Goal: Transaction & Acquisition: Purchase product/service

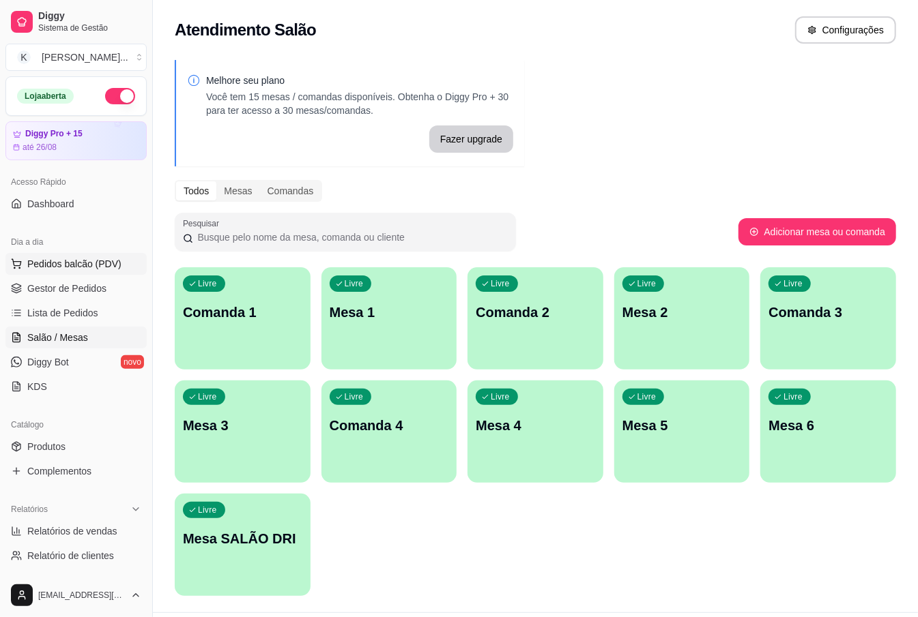
click at [48, 272] on button "Pedidos balcão (PDV)" at bounding box center [75, 264] width 141 height 22
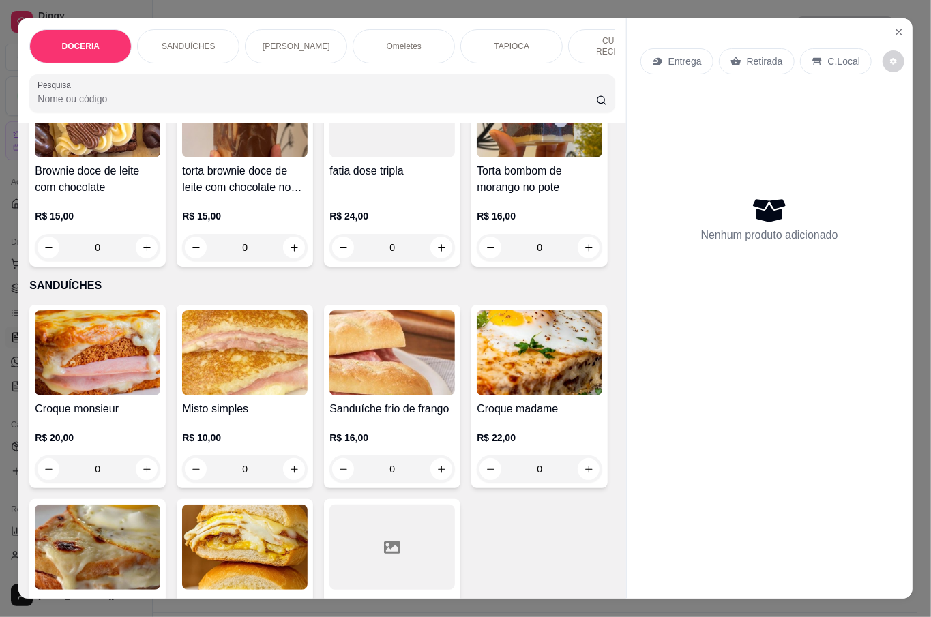
scroll to position [364, 0]
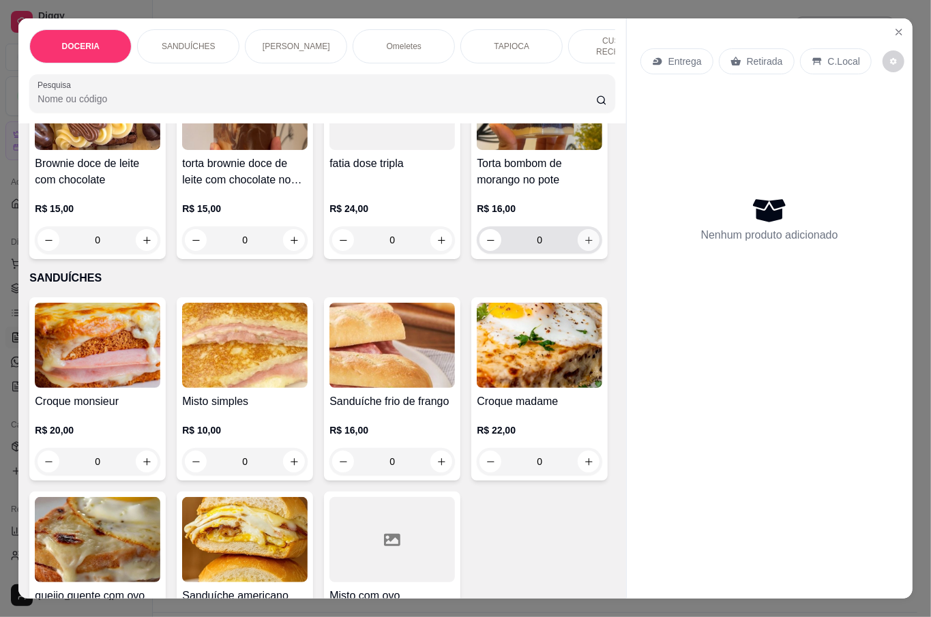
click at [584, 246] on icon "increase-product-quantity" at bounding box center [589, 240] width 10 height 10
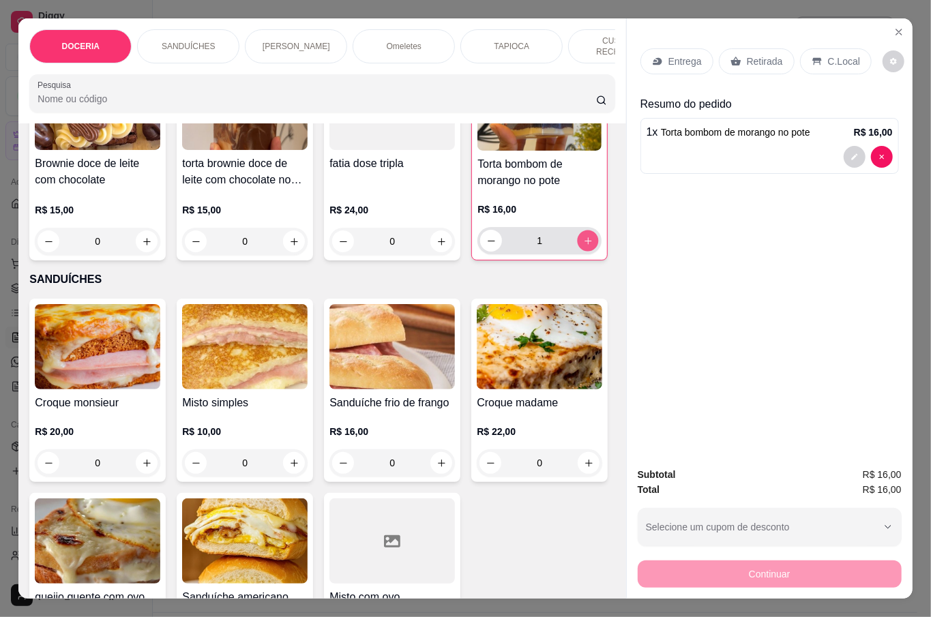
click at [585, 244] on icon "increase-product-quantity" at bounding box center [588, 240] width 7 height 7
type input "2"
click at [747, 55] on p "Retirada" at bounding box center [765, 62] width 36 height 14
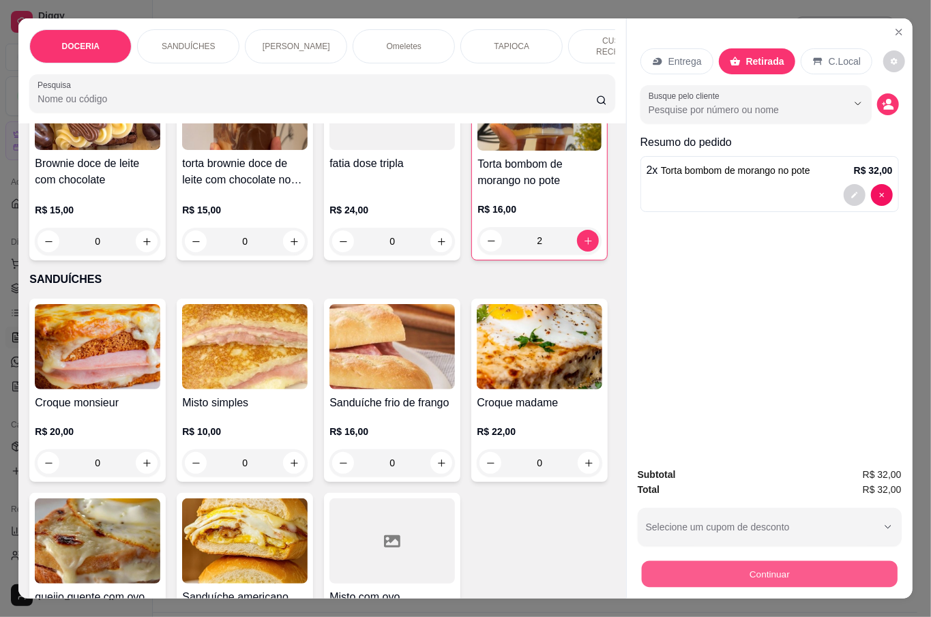
click at [784, 565] on button "Continuar" at bounding box center [769, 574] width 256 height 27
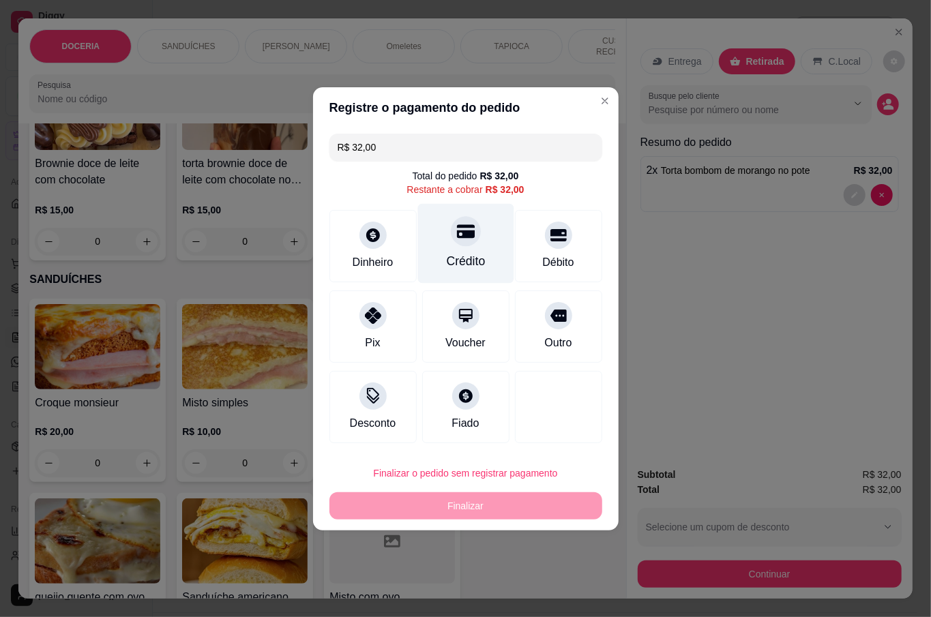
click at [461, 231] on icon at bounding box center [465, 231] width 18 height 18
type input "R$ 0,00"
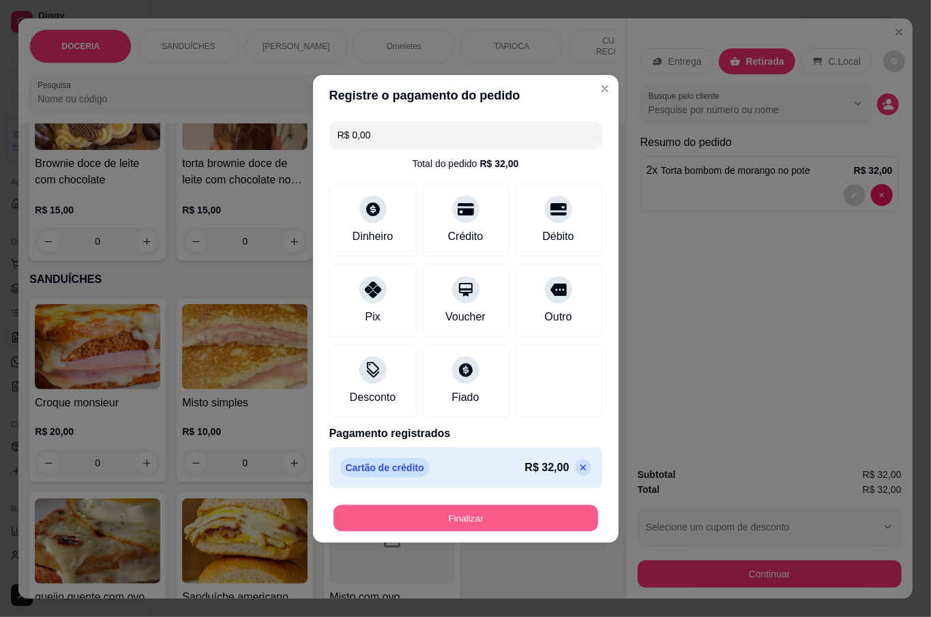
click at [502, 525] on button "Finalizar" at bounding box center [466, 518] width 265 height 27
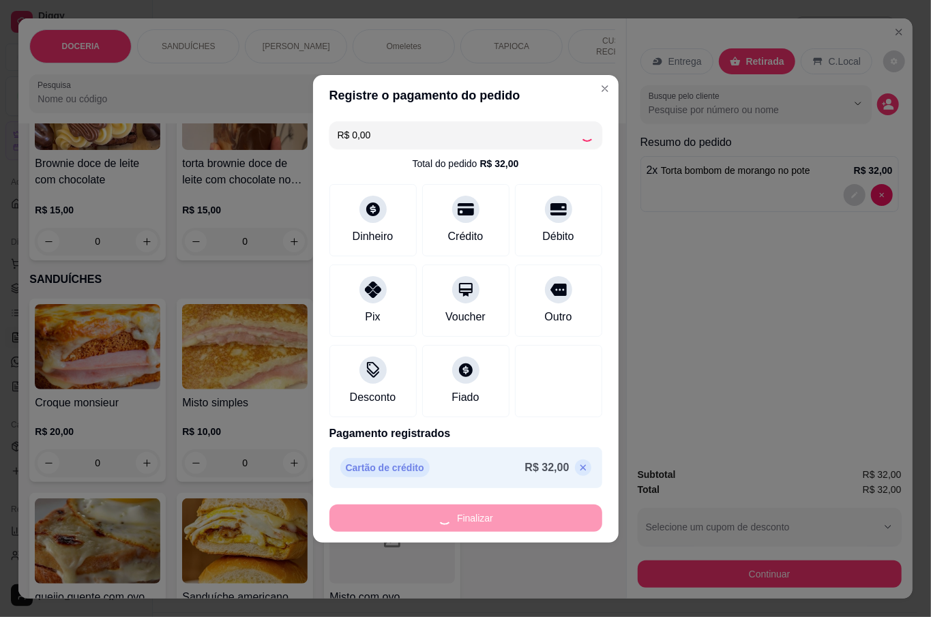
type input "0"
type input "-R$ 32,00"
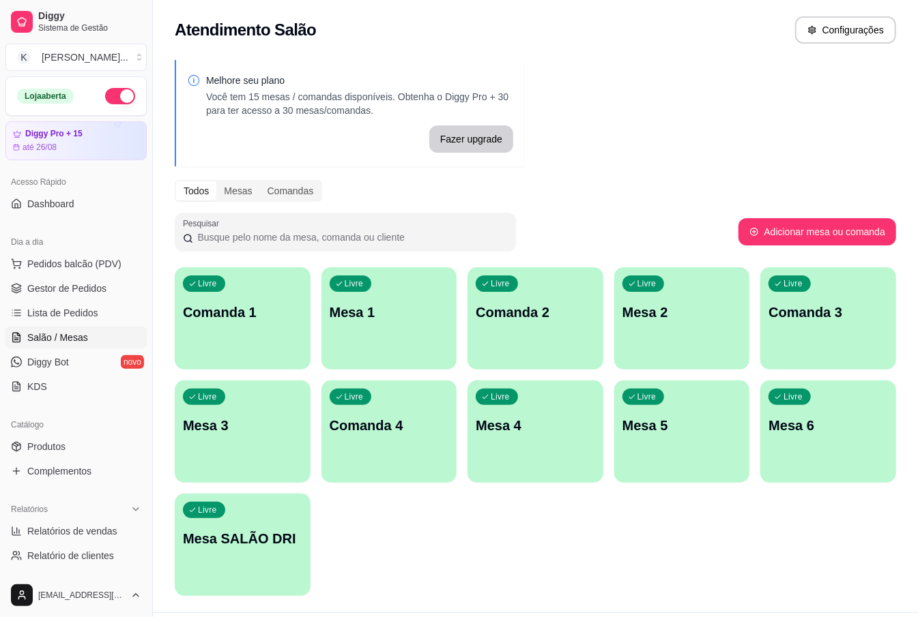
click at [465, 454] on div "Livre Comanda 1 Livre Mesa 1 Livre Comanda 2 Livre Mesa 2 Livre Comanda 3 Livre…" at bounding box center [535, 431] width 721 height 329
click at [53, 269] on span "Pedidos balcão (PDV)" at bounding box center [74, 264] width 94 height 14
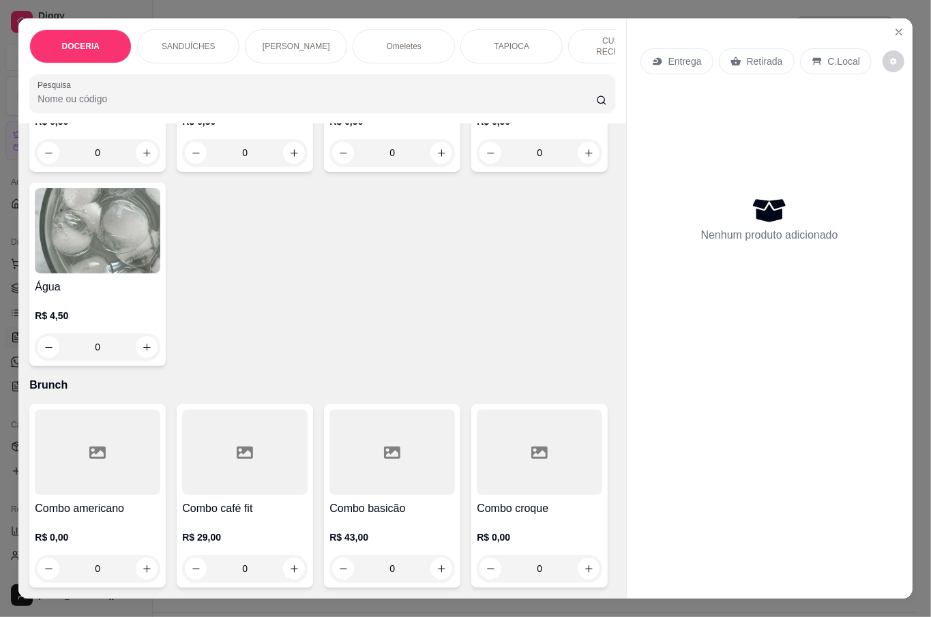
scroll to position [3547, 0]
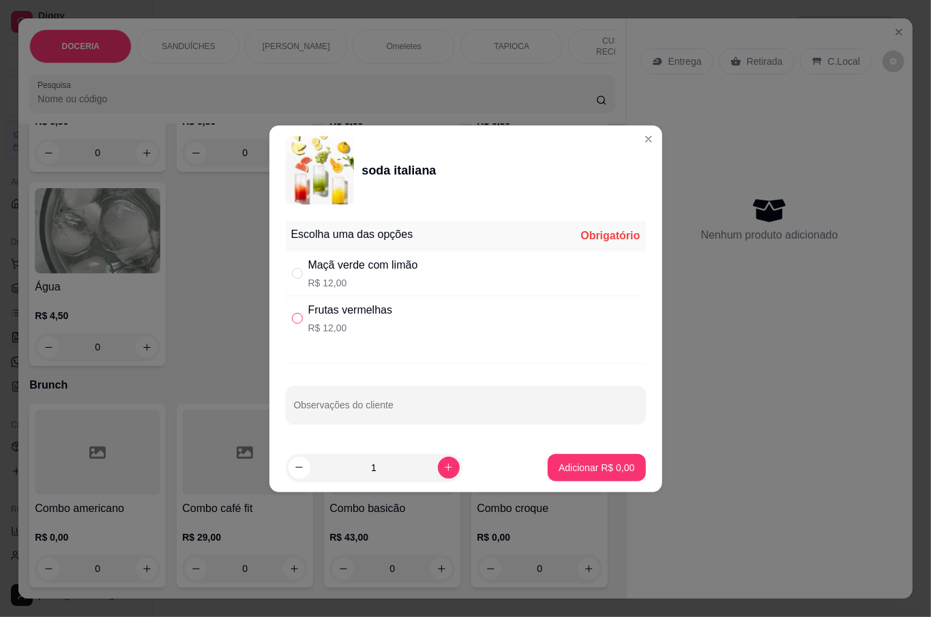
click at [295, 317] on input "" at bounding box center [297, 318] width 11 height 11
radio input "true"
click at [438, 467] on button "increase-product-quantity" at bounding box center [449, 468] width 22 height 22
type input "2"
click at [562, 465] on p "Adicionar R$ 24,00" at bounding box center [593, 468] width 81 height 14
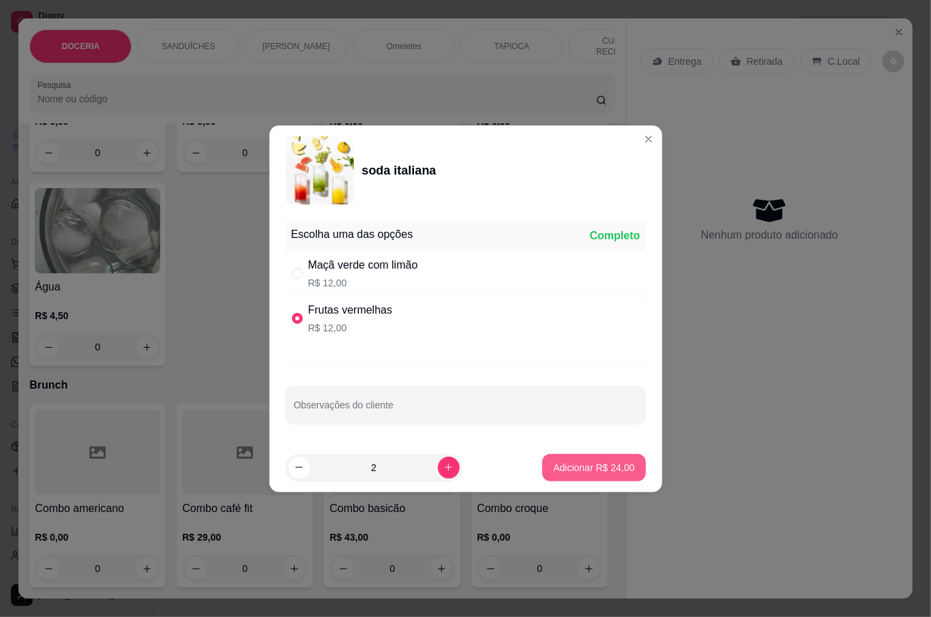
type input "2"
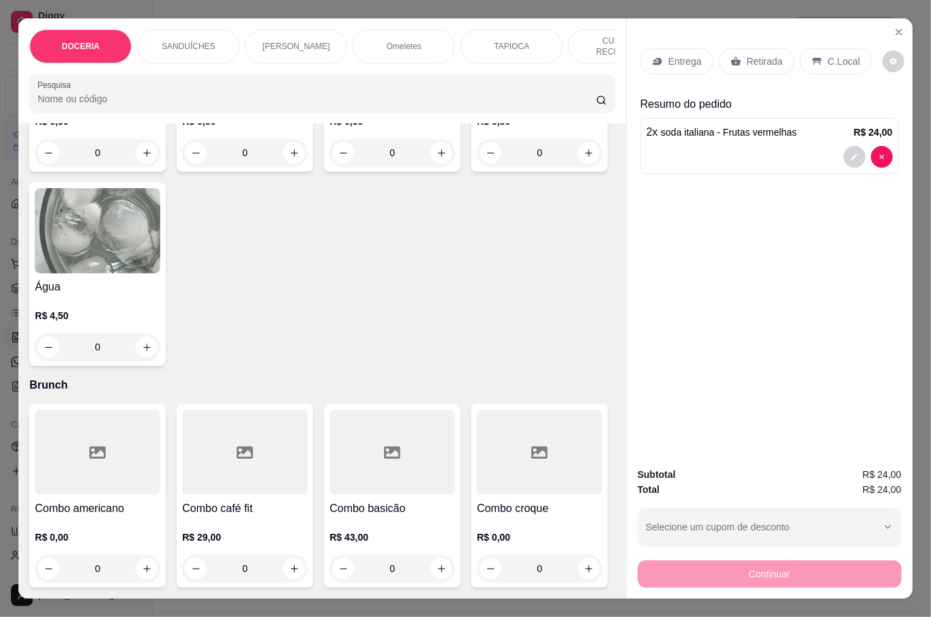
click at [765, 55] on p "Retirada" at bounding box center [765, 62] width 36 height 14
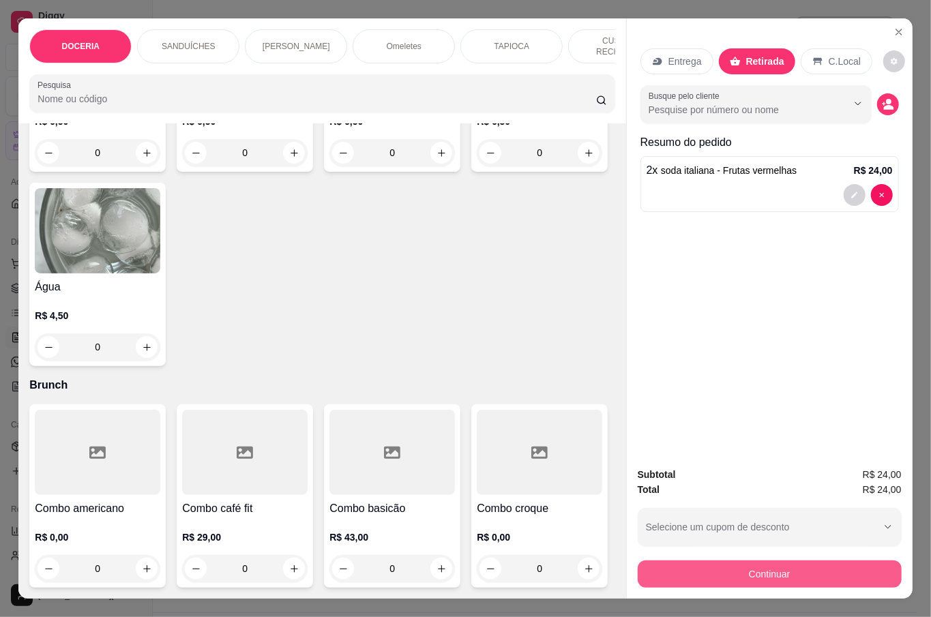
click at [768, 562] on button "Continuar" at bounding box center [770, 574] width 264 height 27
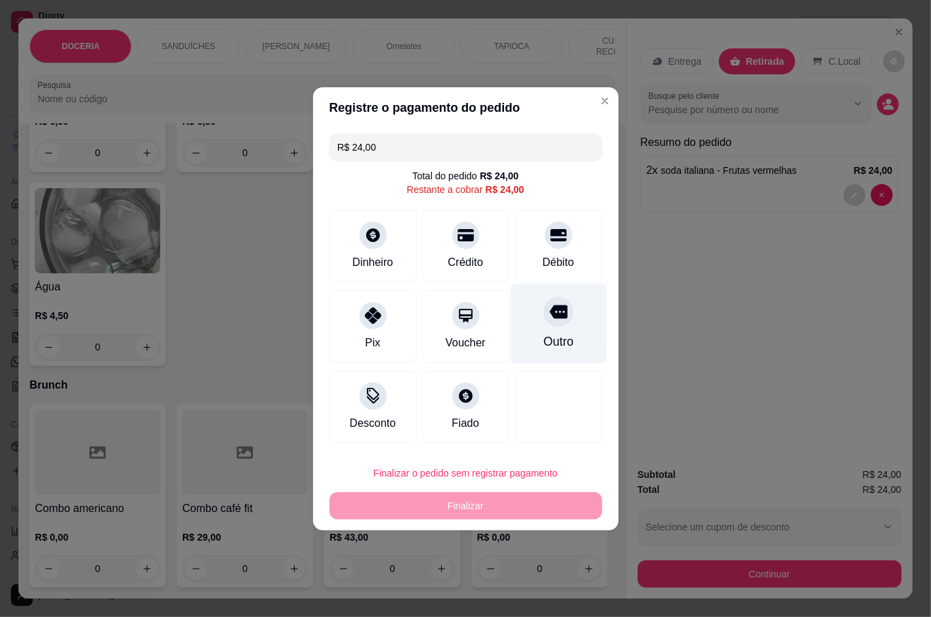
click at [565, 345] on div "Outro" at bounding box center [558, 324] width 96 height 80
type input "R$ 0,00"
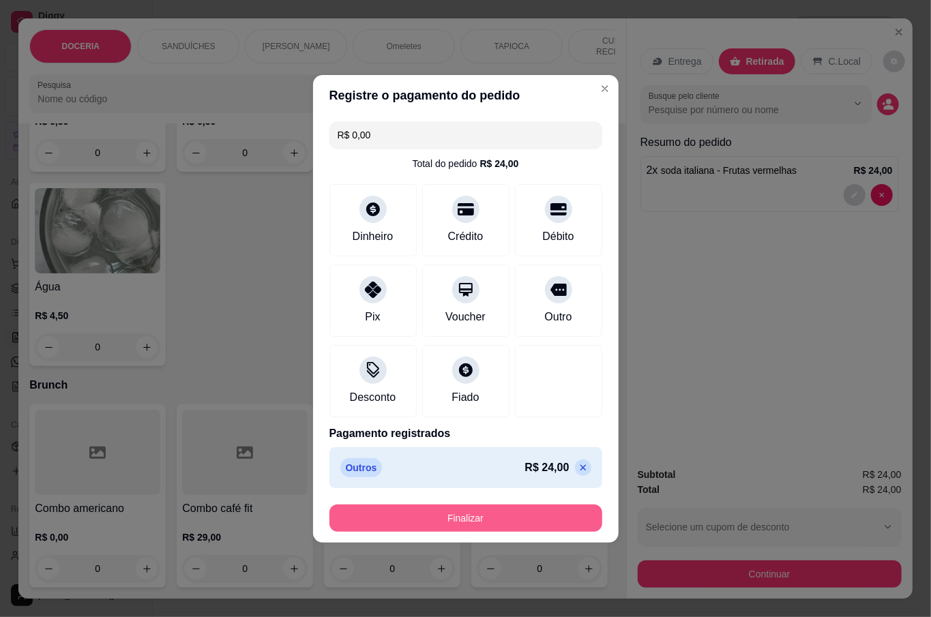
click at [540, 520] on button "Finalizar" at bounding box center [466, 518] width 273 height 27
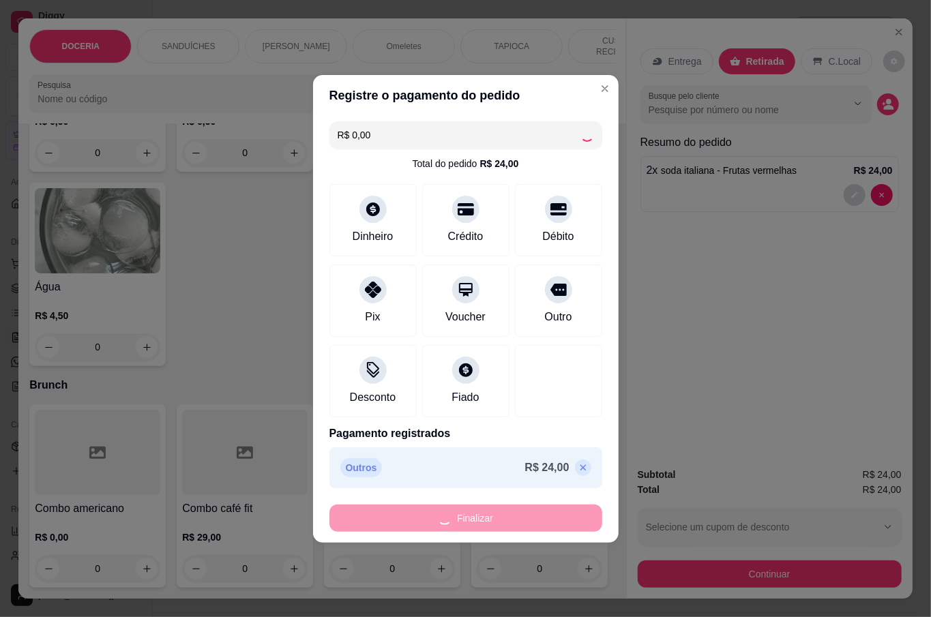
type input "0"
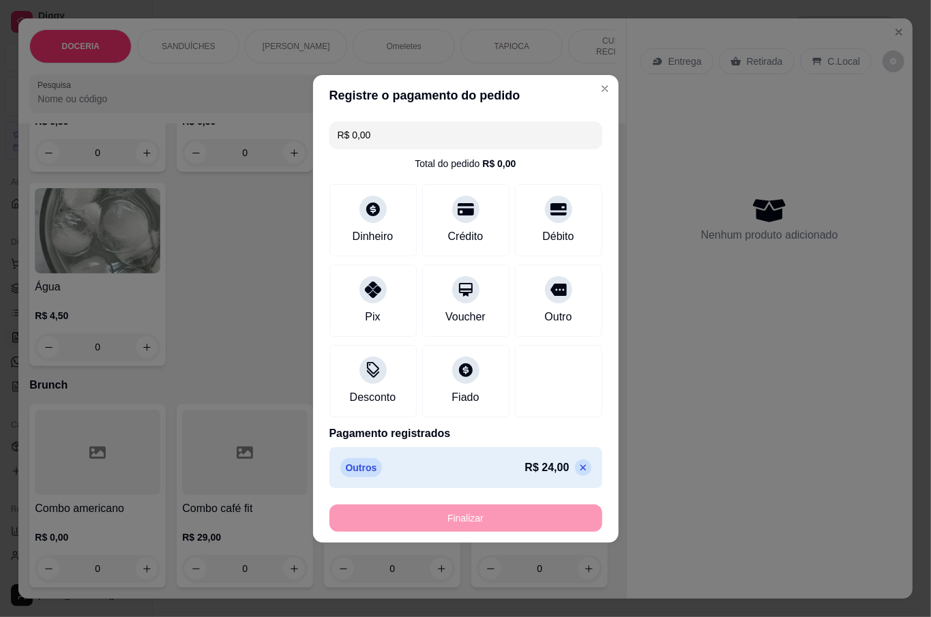
type input "-R$ 24,00"
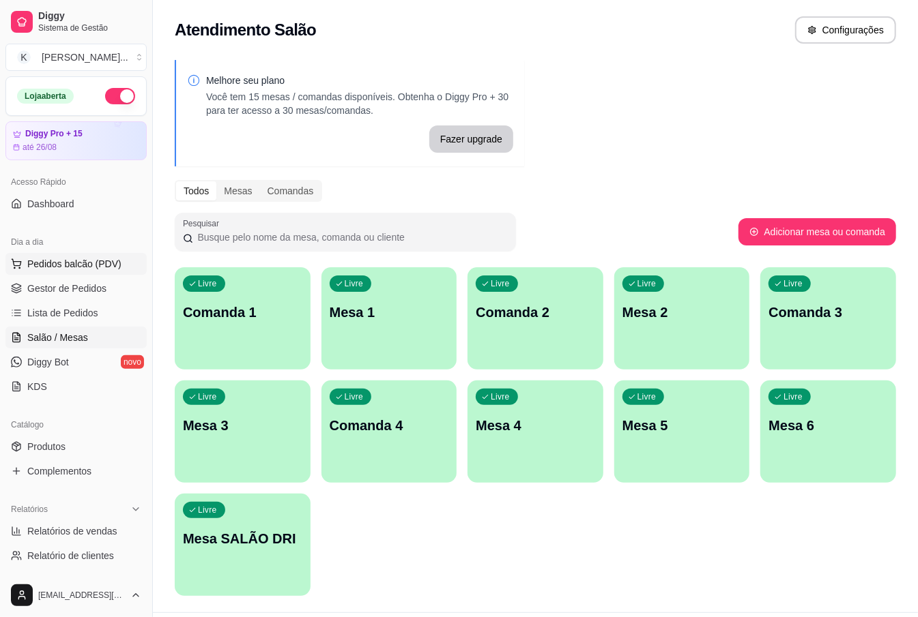
click at [75, 274] on button "Pedidos balcão (PDV)" at bounding box center [75, 264] width 141 height 22
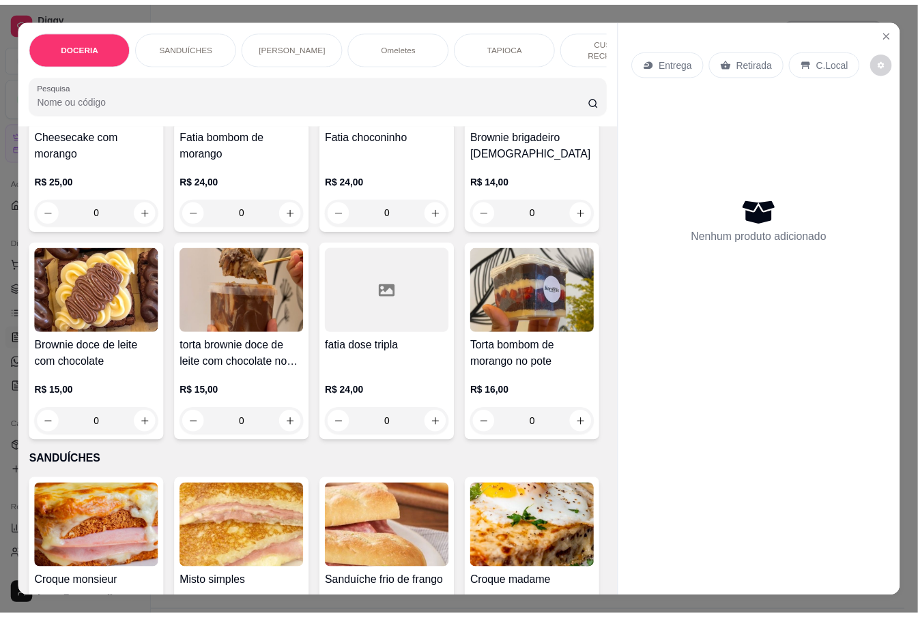
scroll to position [273, 0]
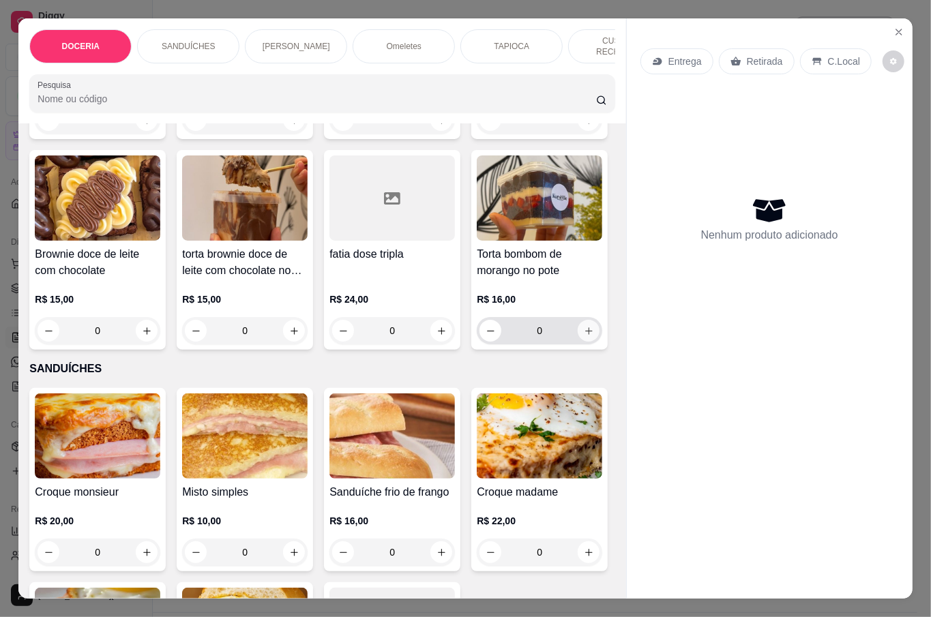
click at [578, 342] on button "increase-product-quantity" at bounding box center [589, 331] width 22 height 22
type input "1"
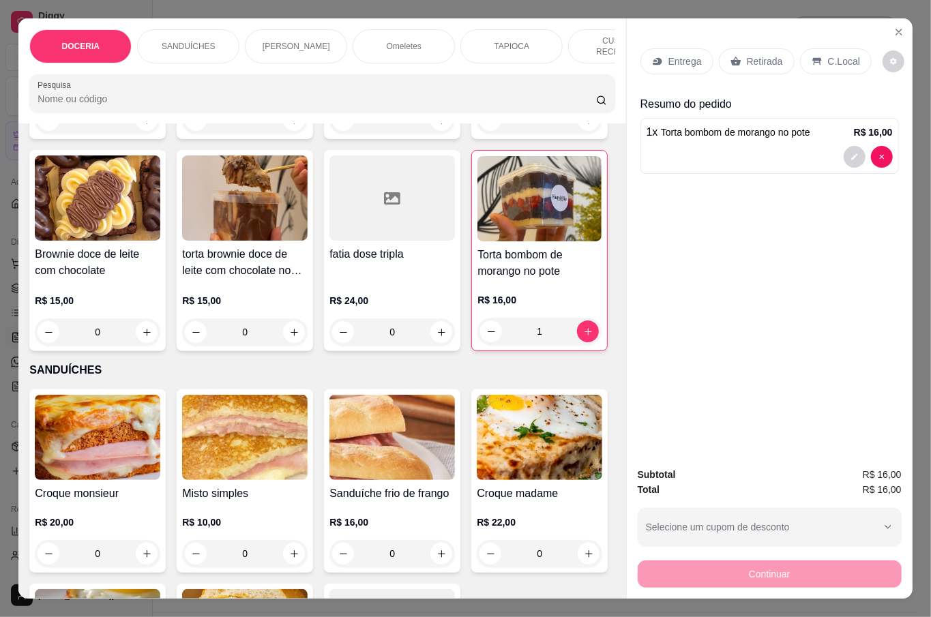
click at [772, 57] on p "Retirada" at bounding box center [765, 62] width 36 height 14
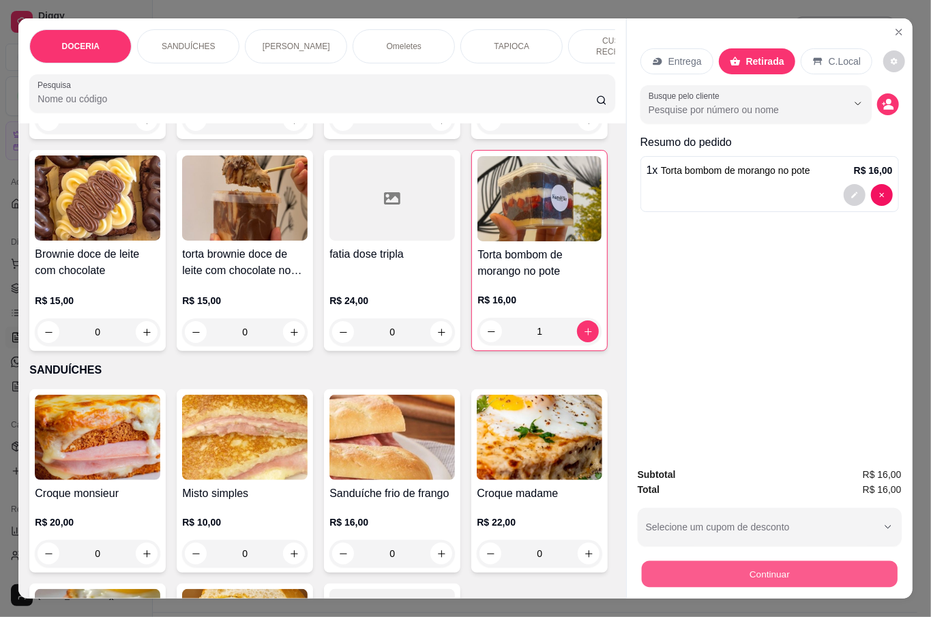
click at [806, 561] on button "Continuar" at bounding box center [769, 574] width 256 height 27
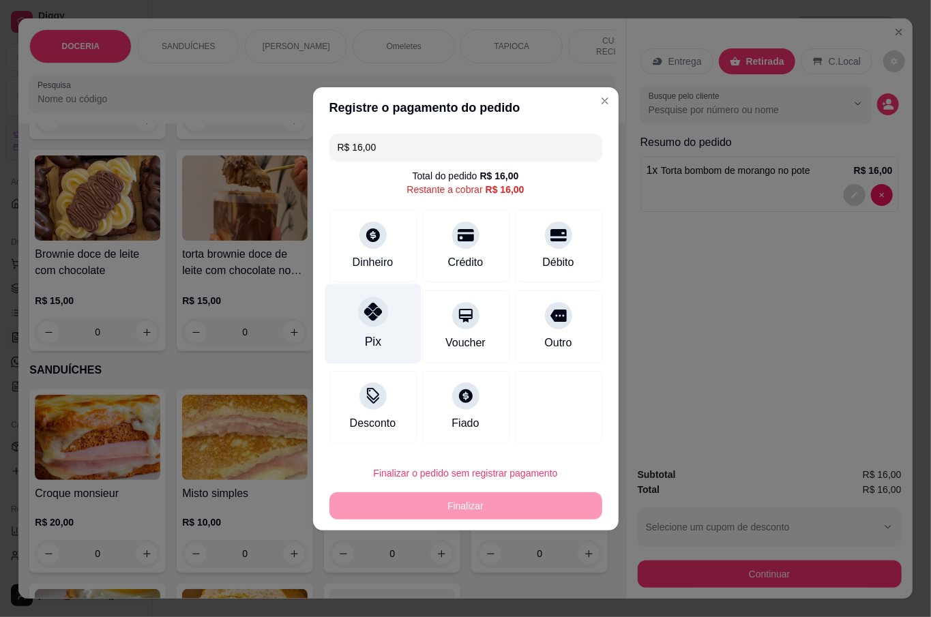
click at [353, 352] on div "Pix" at bounding box center [373, 324] width 96 height 80
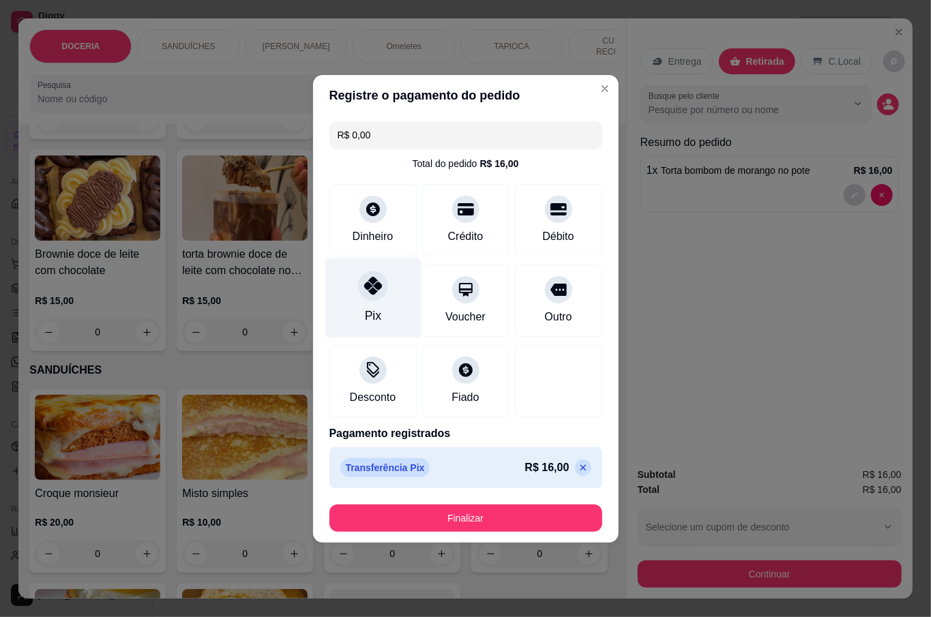
type input "R$ 0,00"
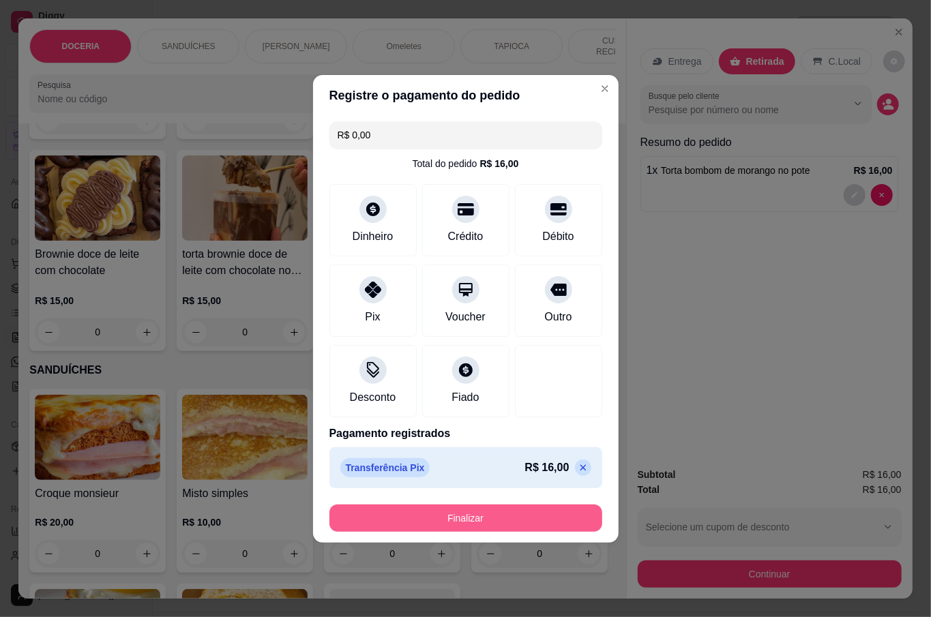
click at [501, 516] on button "Finalizar" at bounding box center [466, 518] width 273 height 27
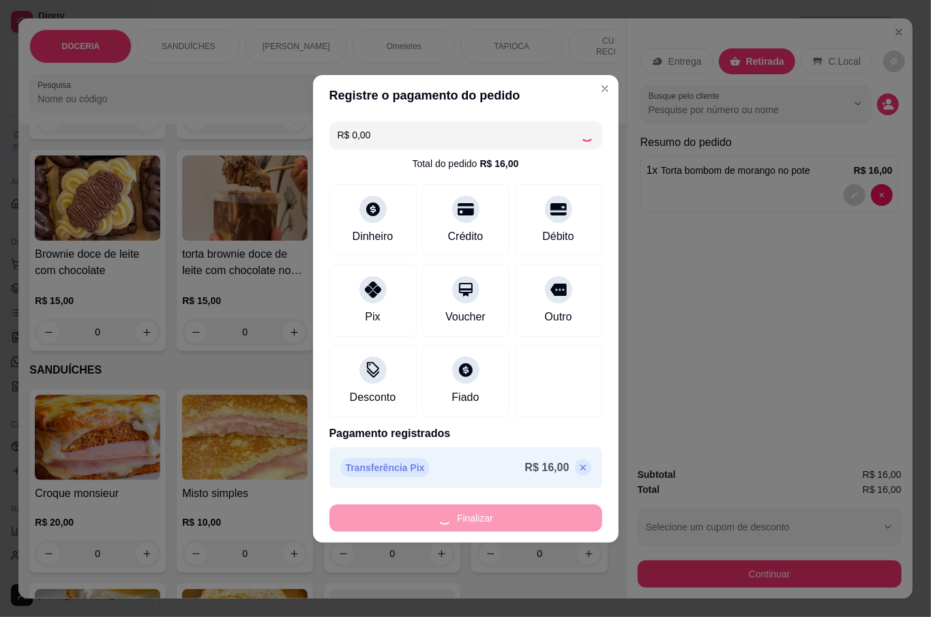
type input "0"
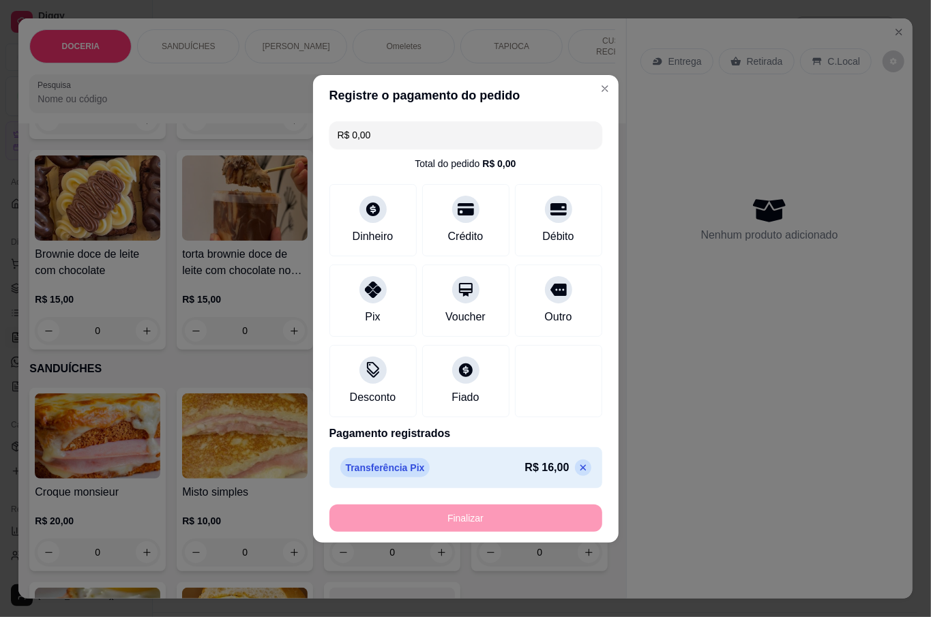
type input "-R$ 16,00"
